Goal: Information Seeking & Learning: Learn about a topic

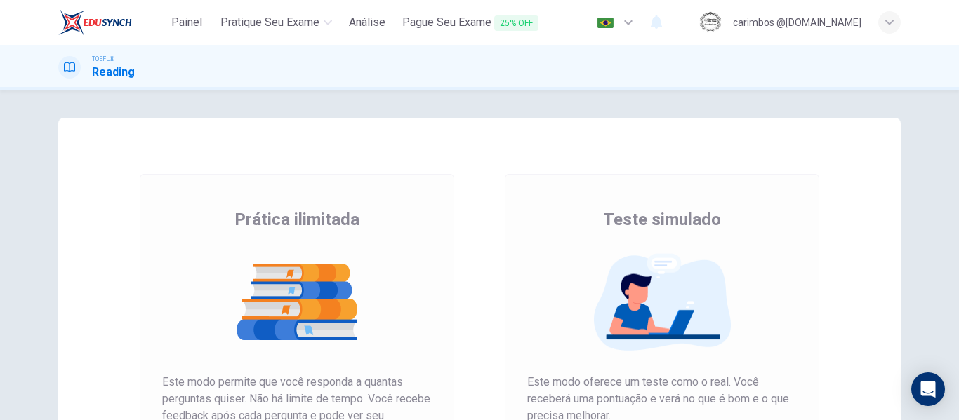
click at [289, 321] on img at bounding box center [297, 302] width 270 height 98
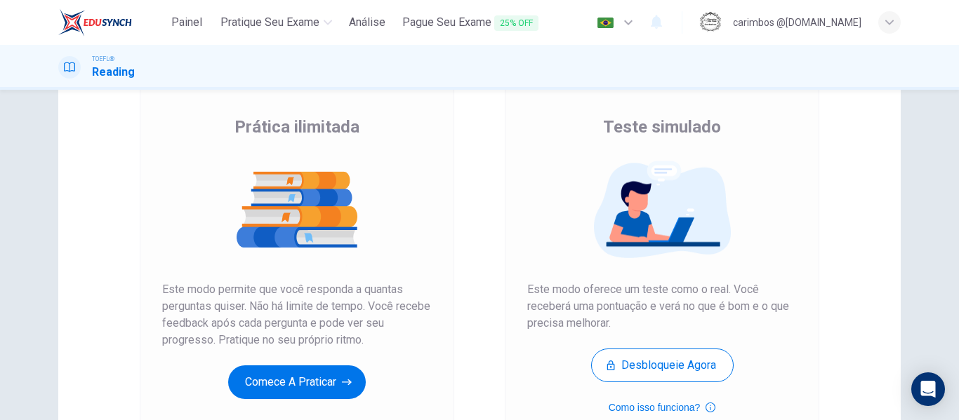
scroll to position [118, 0]
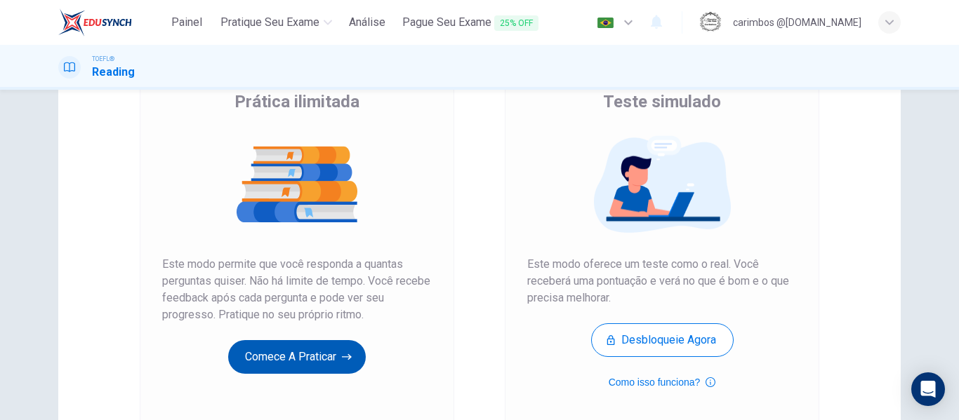
click at [303, 352] on button "Comece a praticar" at bounding box center [297, 357] width 138 height 34
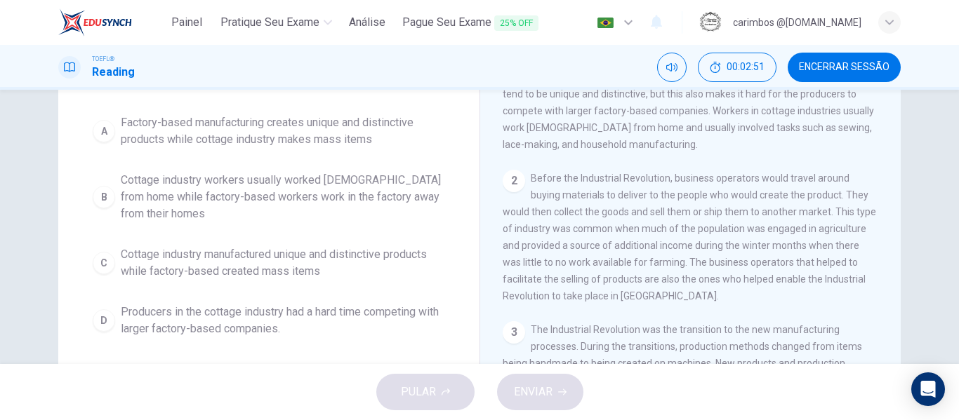
scroll to position [58, 0]
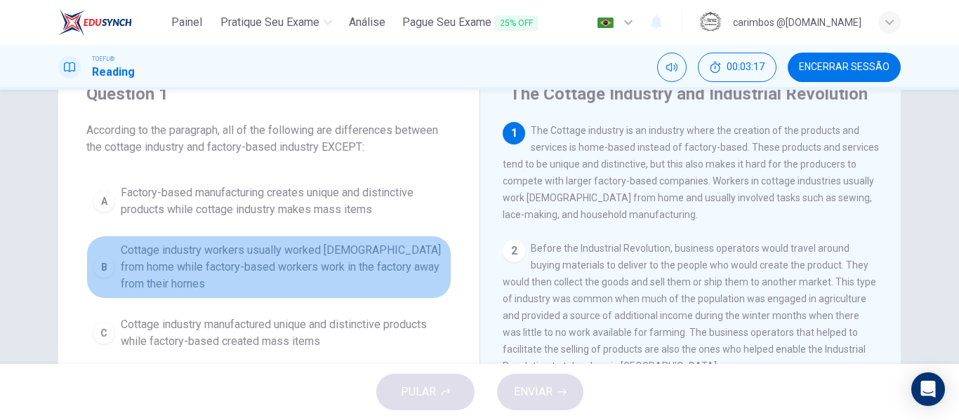
click at [390, 265] on span "Cottage industry workers usually worked [DEMOGRAPHIC_DATA] from home while fact…" at bounding box center [283, 267] width 324 height 51
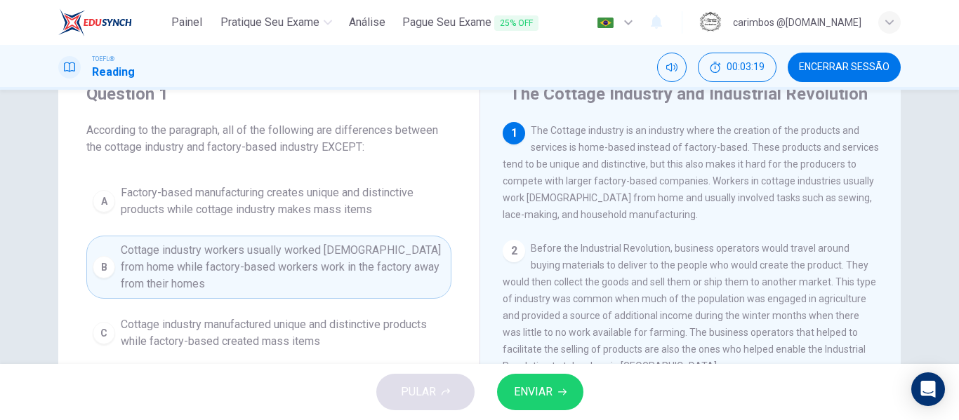
click at [537, 396] on span "ENVIAR" at bounding box center [533, 393] width 39 height 20
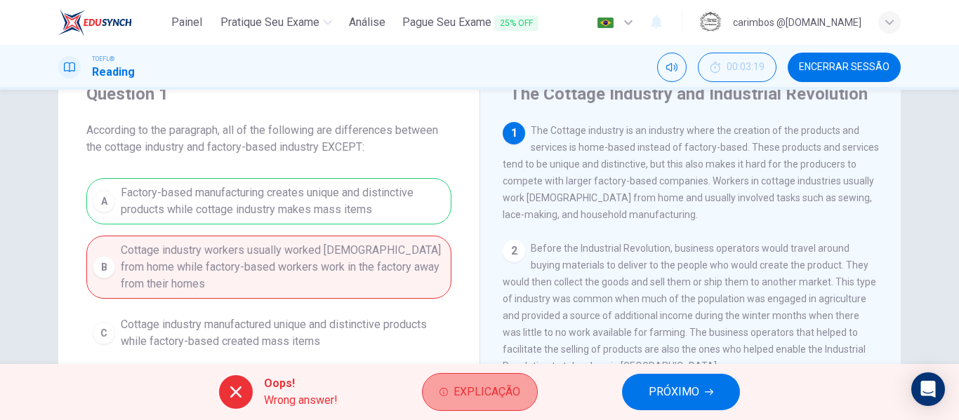
click at [479, 391] on span "Explicação" at bounding box center [486, 393] width 67 height 20
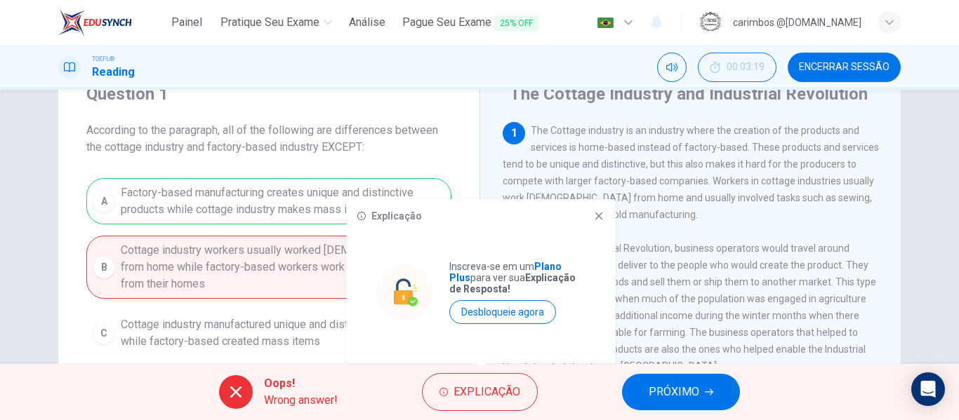
click at [473, 144] on div "Question 1 According to the paragraph, all of the following are differences bet…" at bounding box center [268, 248] width 421 height 376
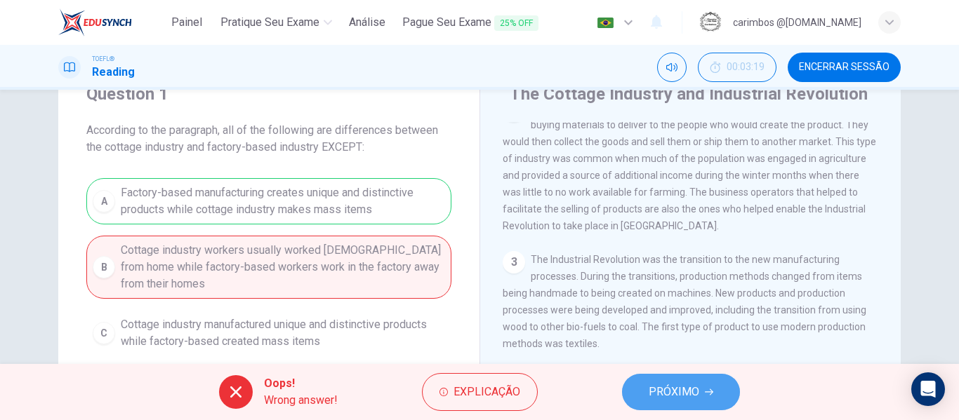
click at [710, 389] on icon "button" at bounding box center [709, 392] width 8 height 8
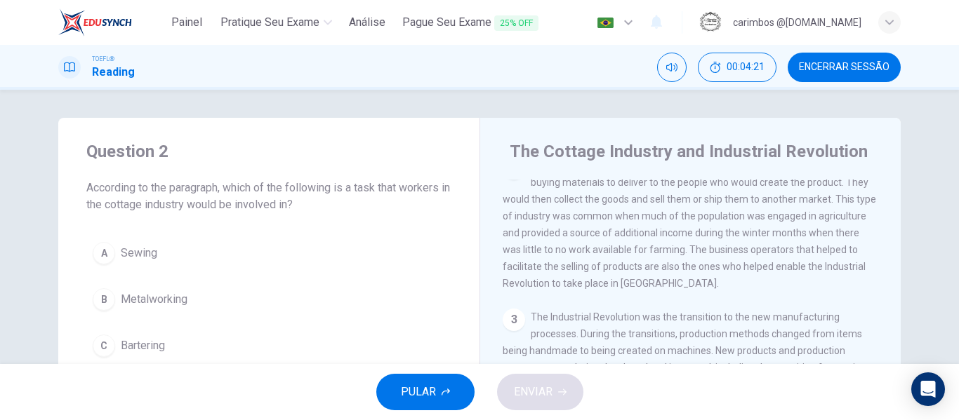
scroll to position [70, 0]
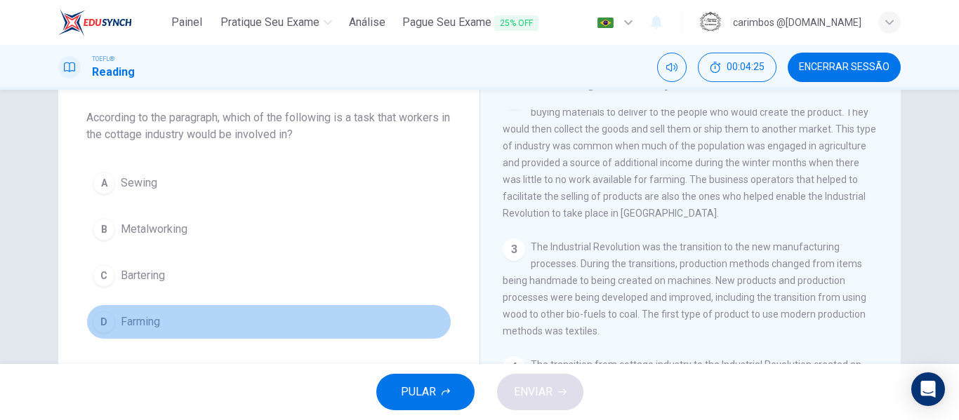
click at [101, 323] on div "D" at bounding box center [104, 322] width 22 height 22
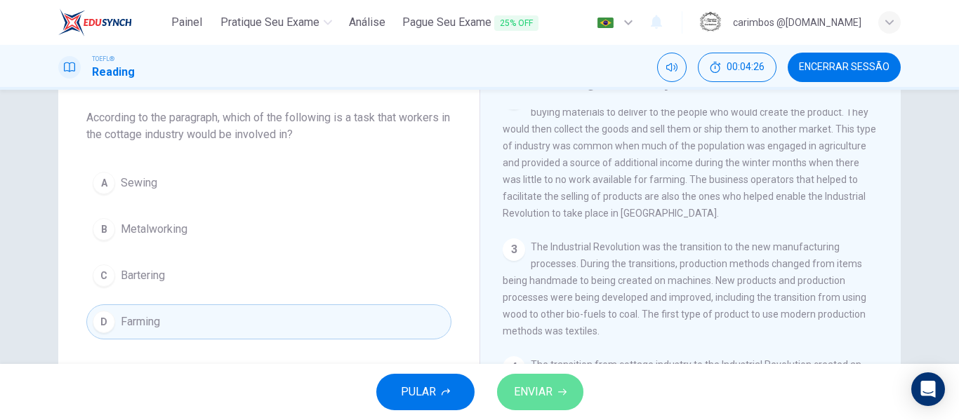
click at [526, 388] on span "ENVIAR" at bounding box center [533, 393] width 39 height 20
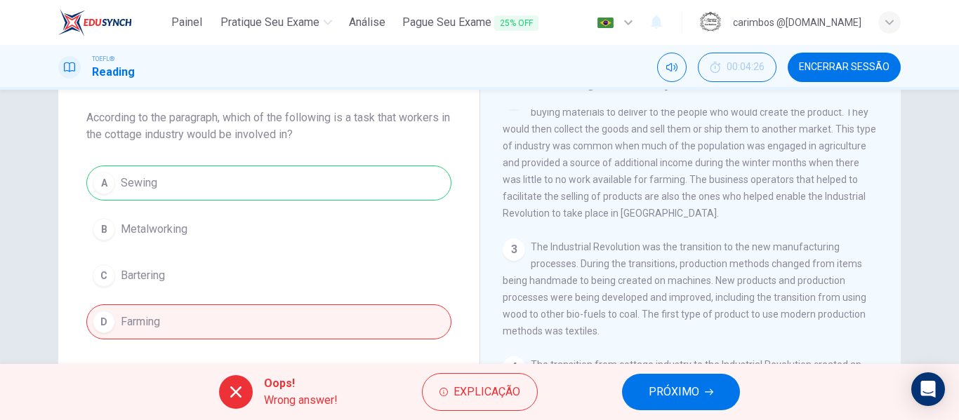
click at [548, 190] on span "Before the Industrial Revolution, business operators would travel around buying…" at bounding box center [689, 154] width 373 height 129
drag, startPoint x: 552, startPoint y: 187, endPoint x: 754, endPoint y: 180, distance: 202.3
click at [677, 183] on span "Before the Industrial Revolution, business operators would travel around buying…" at bounding box center [689, 154] width 373 height 129
drag, startPoint x: 581, startPoint y: 212, endPoint x: 573, endPoint y: 212, distance: 8.4
click at [573, 212] on div "2 Before the Industrial Revolution, business operators would travel around buyi…" at bounding box center [691, 154] width 376 height 135
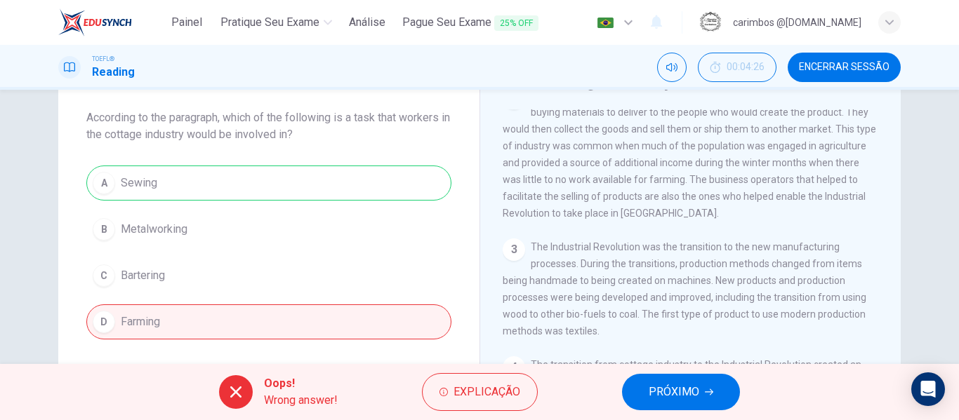
click at [692, 397] on span "PRÓXIMO" at bounding box center [674, 393] width 51 height 20
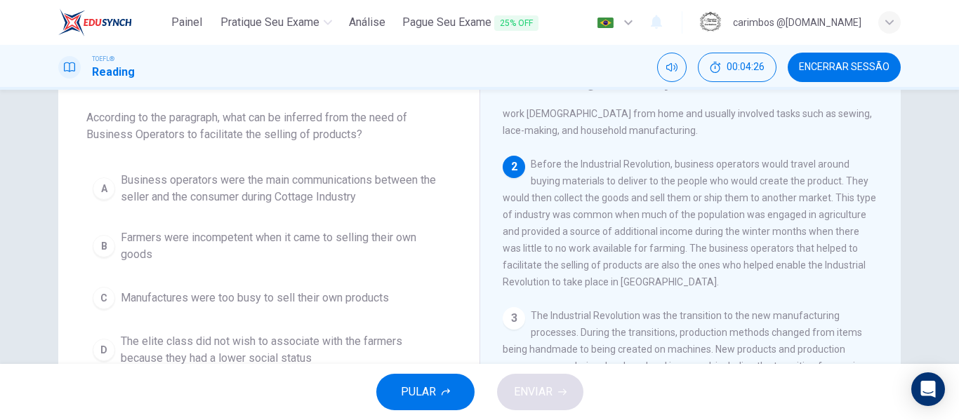
scroll to position [0, 0]
